Goal: Navigation & Orientation: Find specific page/section

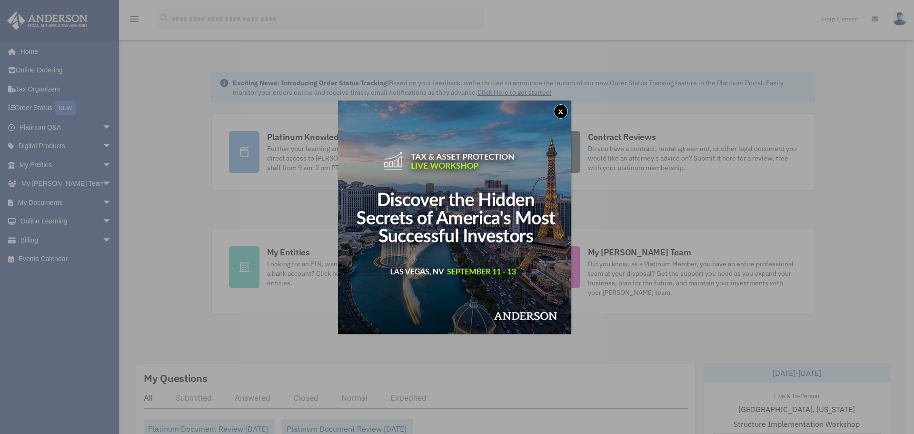
click at [563, 107] on button "x" at bounding box center [561, 111] width 14 height 14
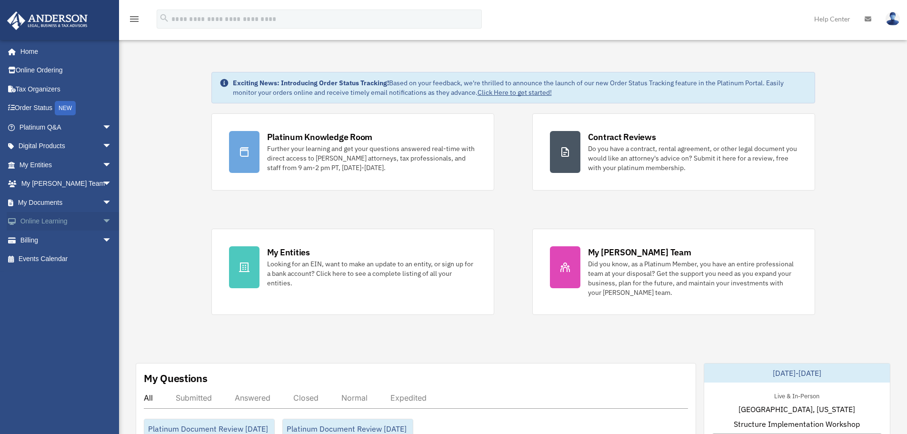
click at [73, 218] on link "Online Learning arrow_drop_down" at bounding box center [67, 221] width 120 height 19
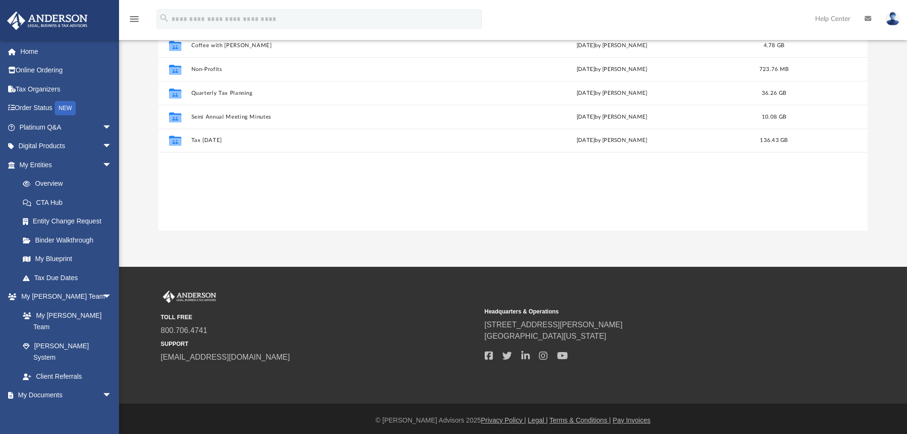
scroll to position [110, 0]
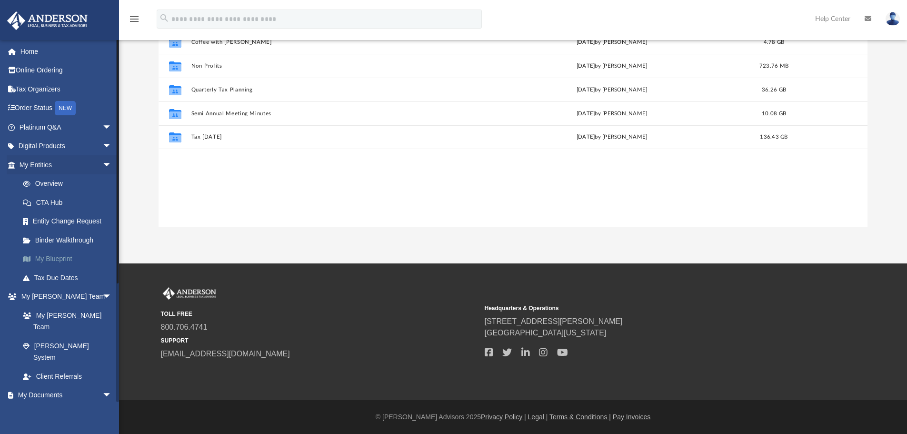
click at [62, 256] on link "My Blueprint" at bounding box center [69, 259] width 113 height 19
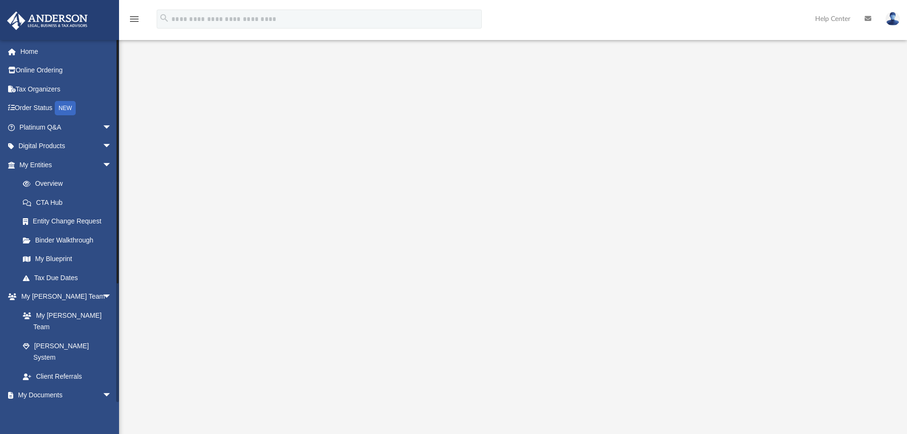
click at [47, 404] on link "Box" at bounding box center [69, 413] width 113 height 19
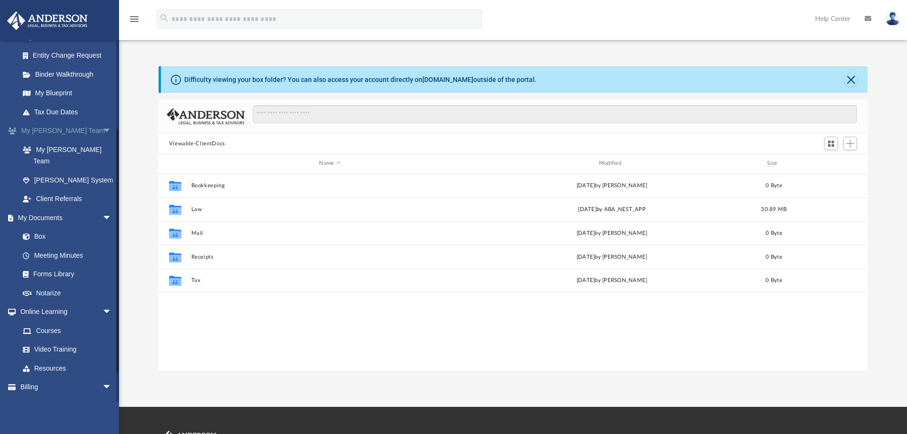
scroll to position [170, 0]
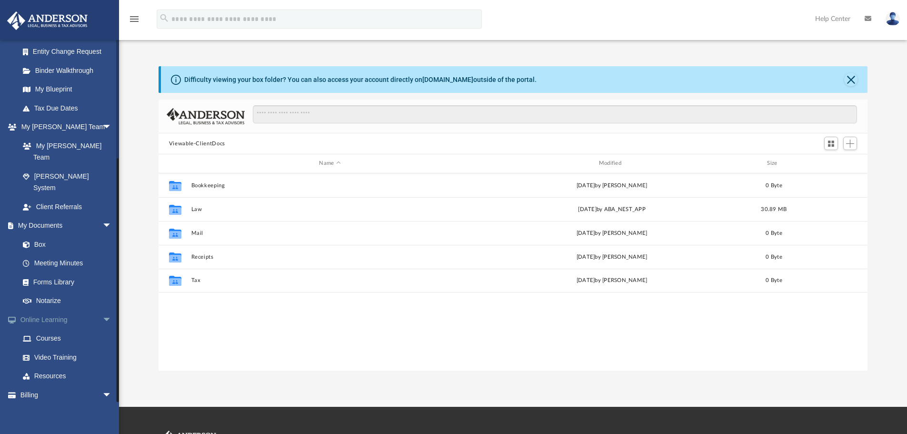
click at [102, 310] on span "arrow_drop_down" at bounding box center [111, 320] width 19 height 20
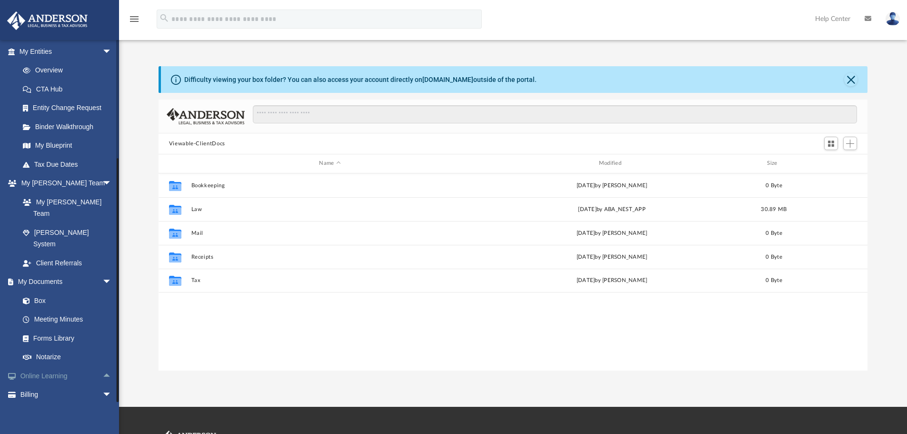
click at [88, 366] on link "Online Learning arrow_drop_up" at bounding box center [67, 375] width 120 height 19
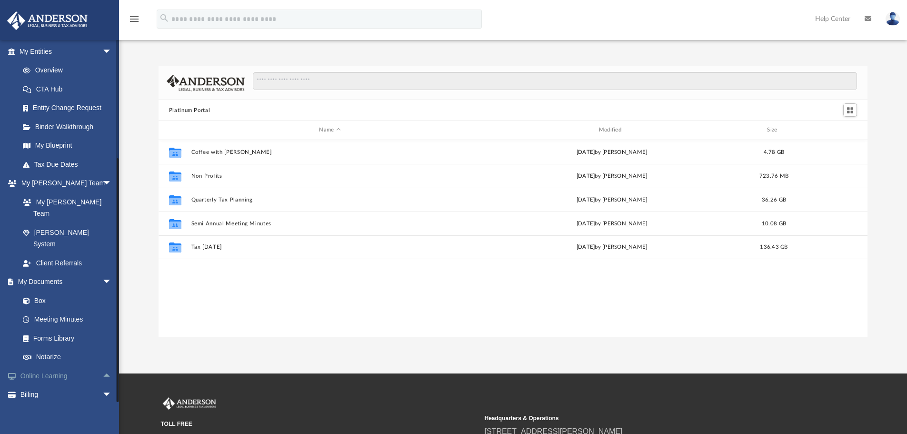
scroll to position [210, 702]
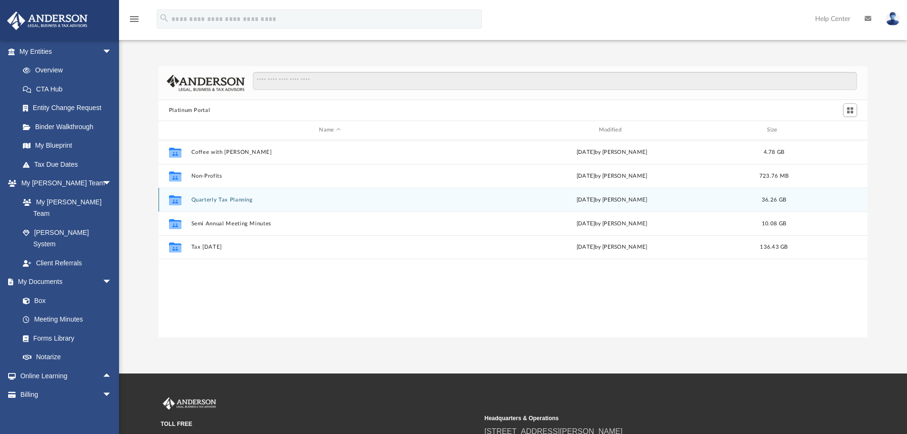
click at [228, 200] on button "Quarterly Tax Planning" at bounding box center [330, 200] width 278 height 6
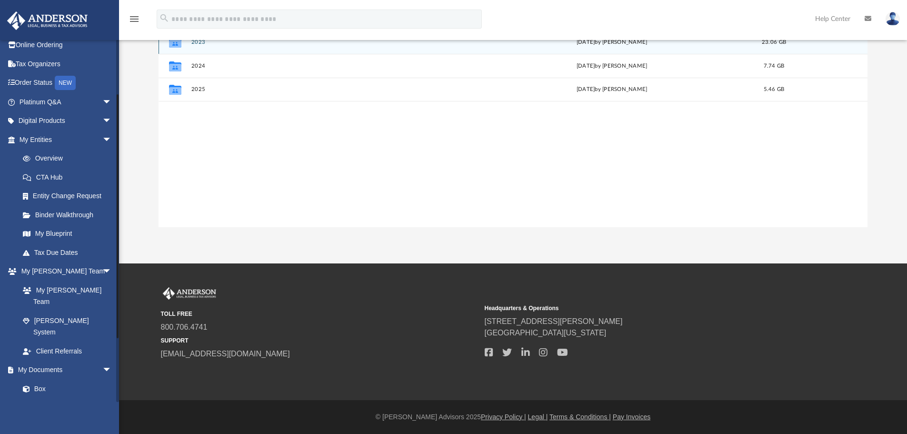
scroll to position [18, 0]
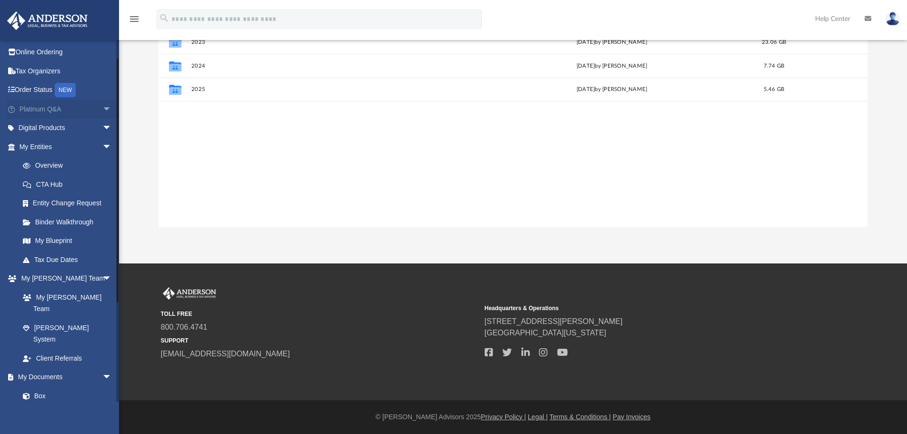
click at [102, 110] on span "arrow_drop_down" at bounding box center [111, 110] width 19 height 20
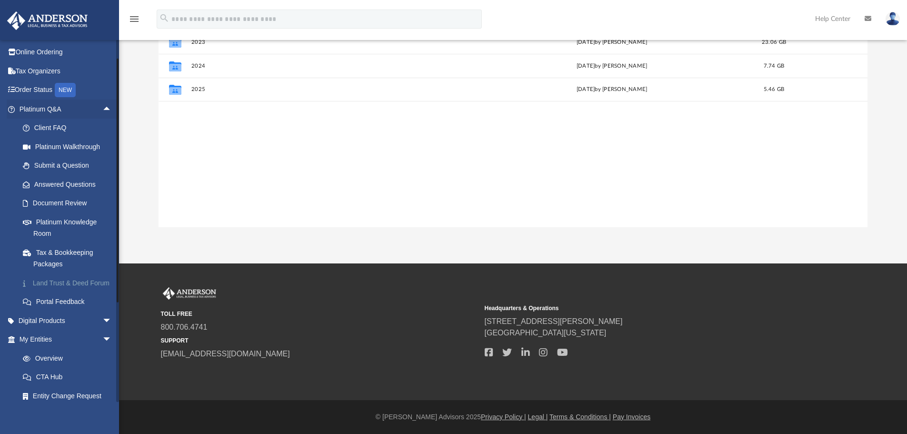
click at [77, 289] on link "Land Trust & Deed Forum" at bounding box center [69, 282] width 113 height 19
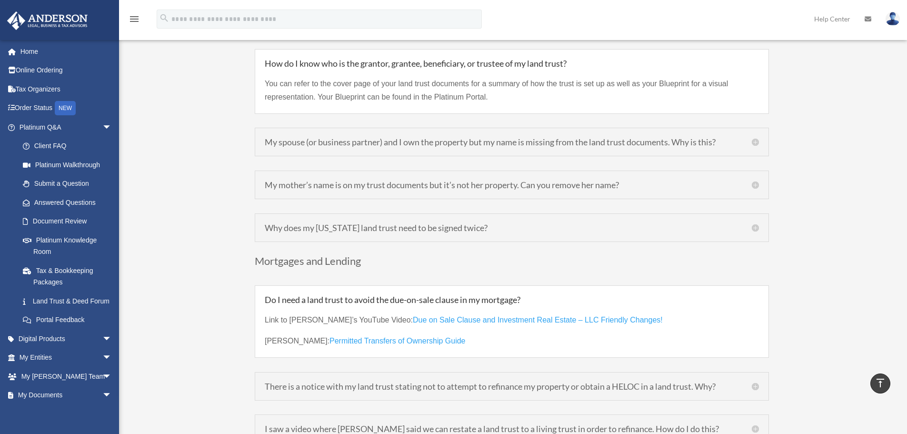
scroll to position [2524, 0]
